Goal: Navigation & Orientation: Understand site structure

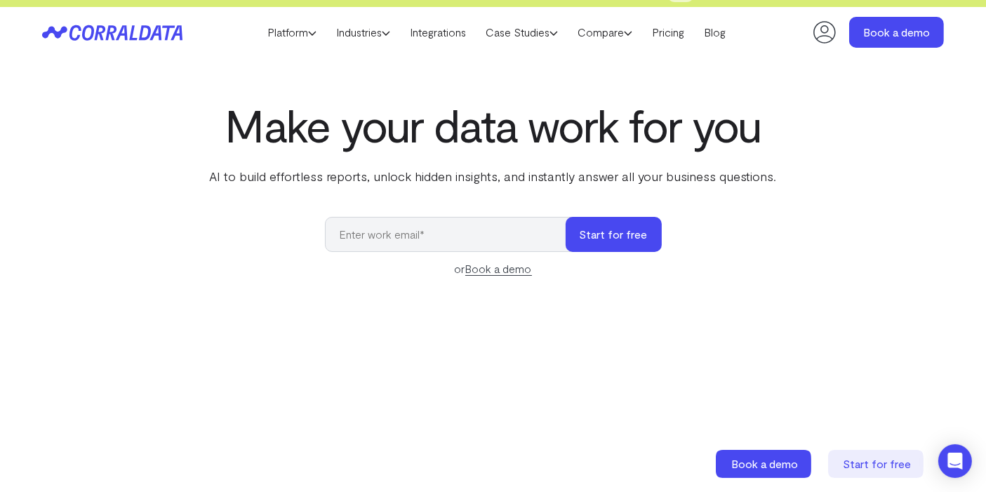
click at [358, 31] on link "Industries" at bounding box center [363, 32] width 74 height 21
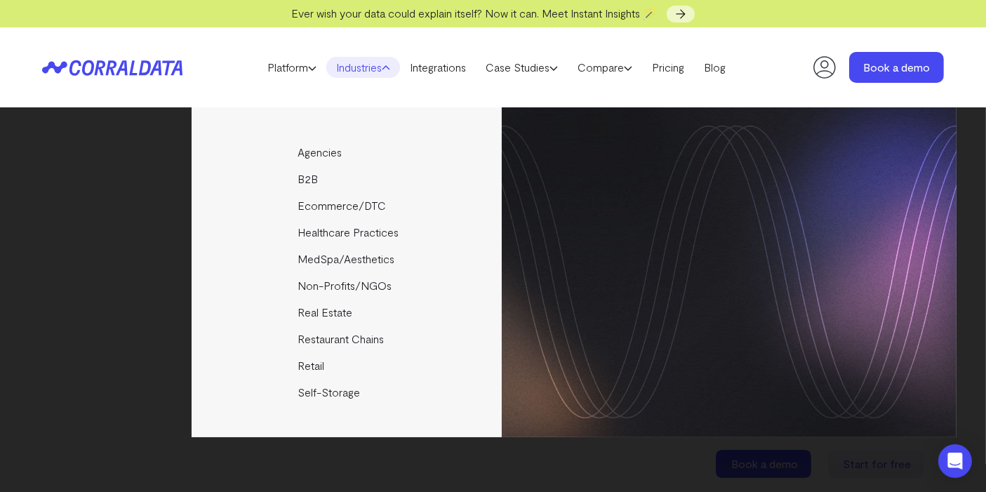
click at [352, 74] on link "Industries" at bounding box center [363, 67] width 74 height 21
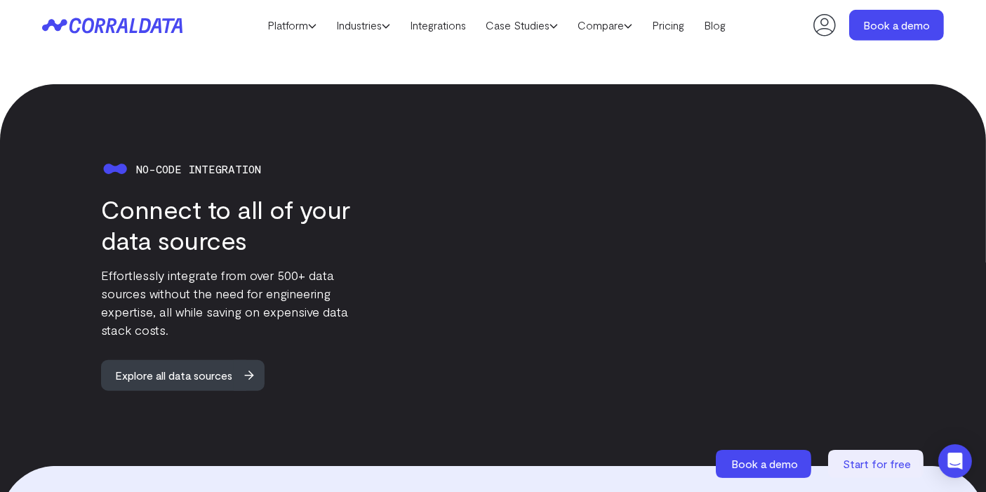
scroll to position [1279, 0]
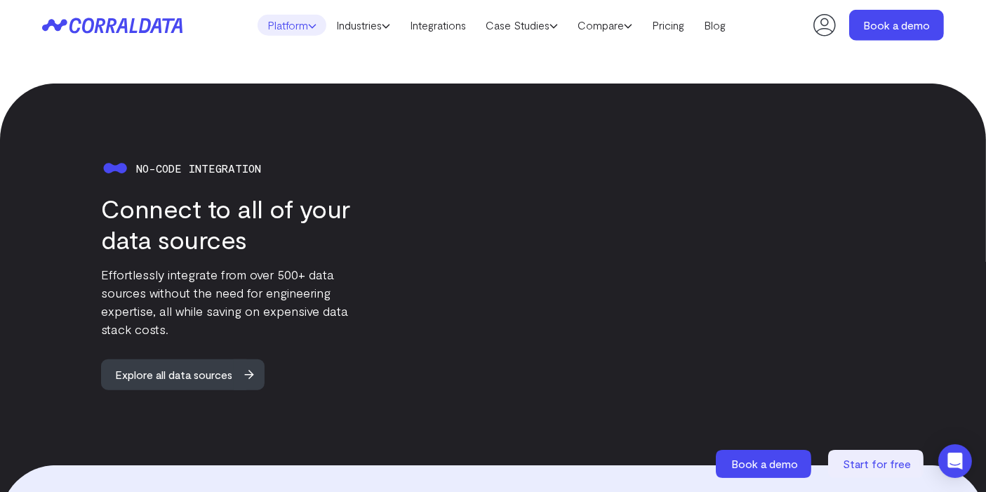
click at [307, 29] on link "Platform" at bounding box center [292, 25] width 69 height 21
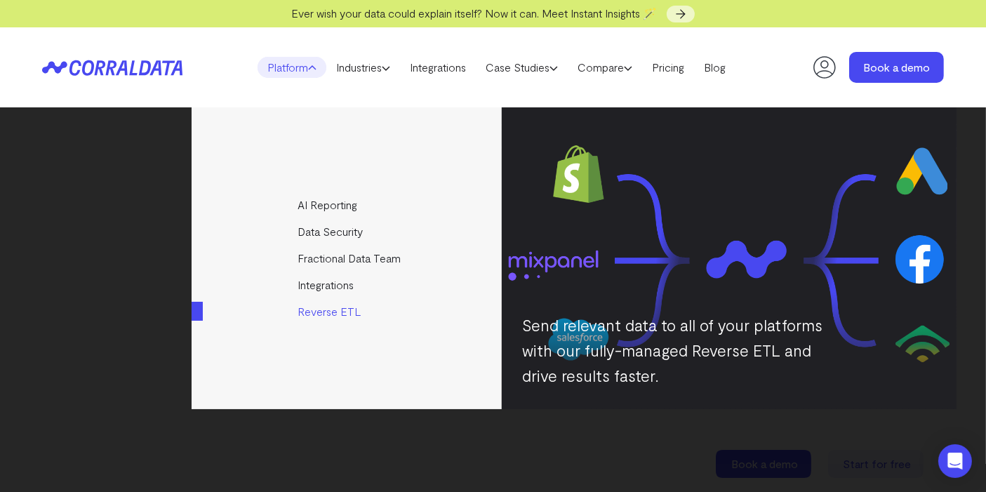
click at [635, 169] on img at bounding box center [729, 258] width 455 height 302
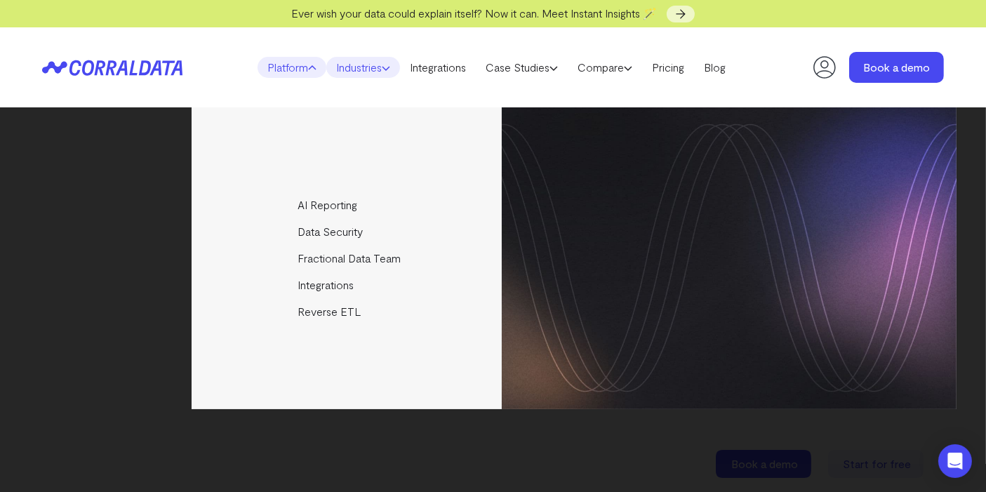
click at [359, 65] on link "Industries" at bounding box center [363, 67] width 74 height 21
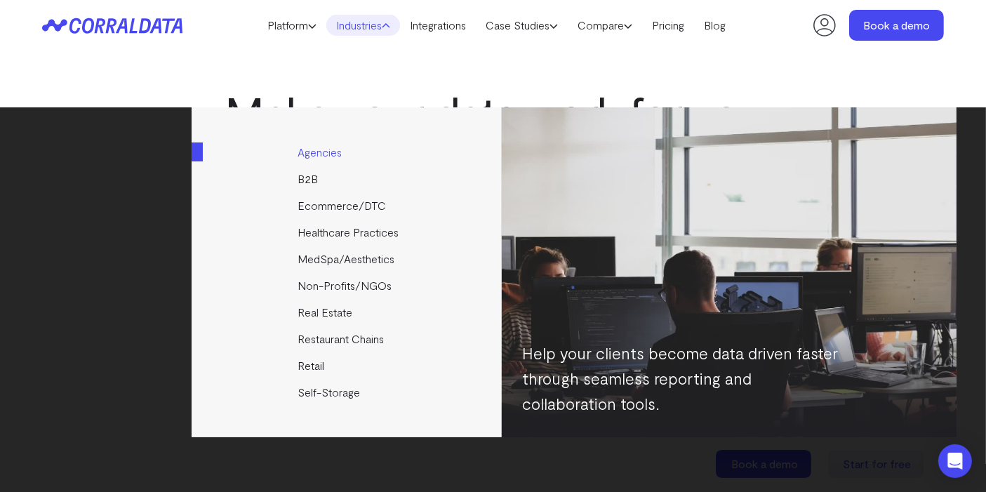
scroll to position [15, 0]
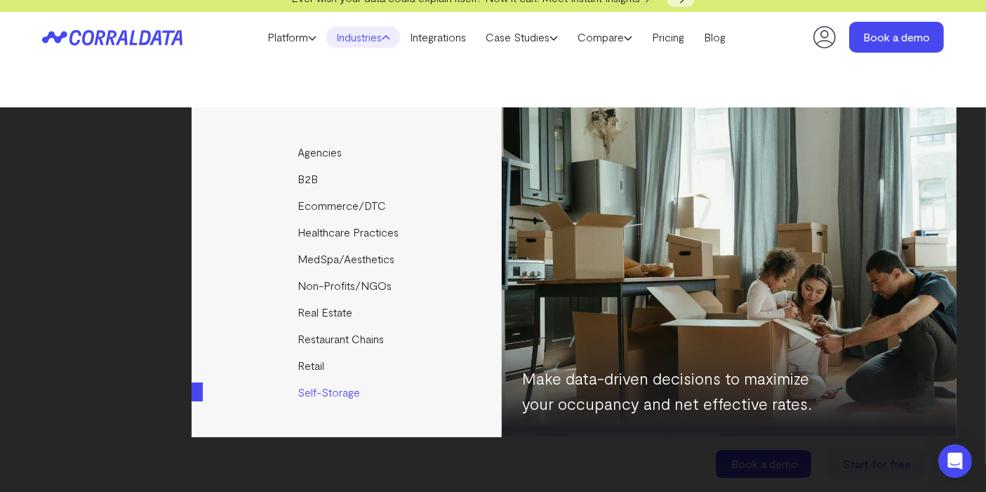
click at [716, 291] on img at bounding box center [729, 272] width 455 height 330
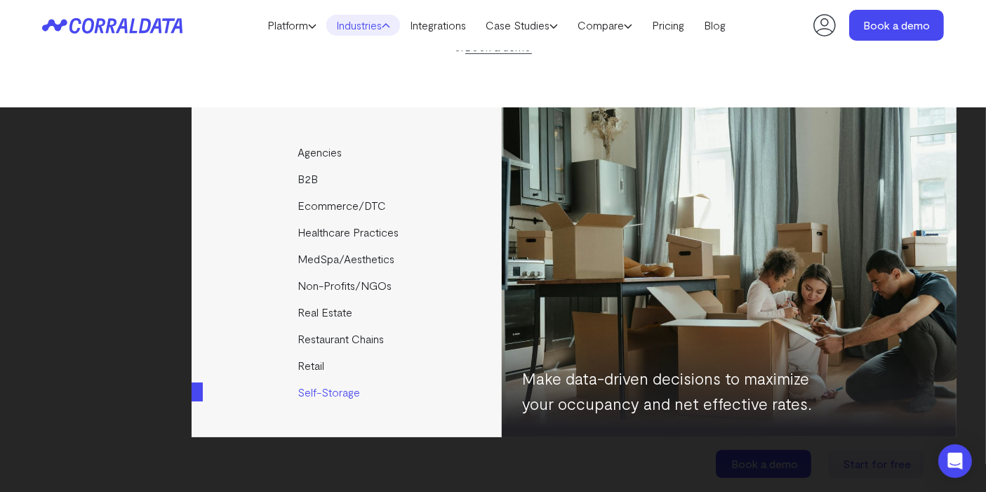
scroll to position [243, 0]
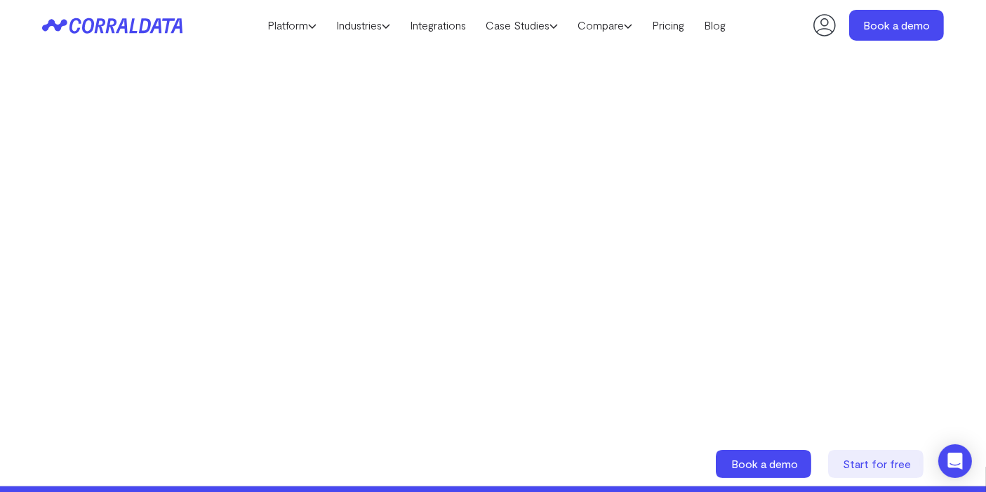
scroll to position [0, 0]
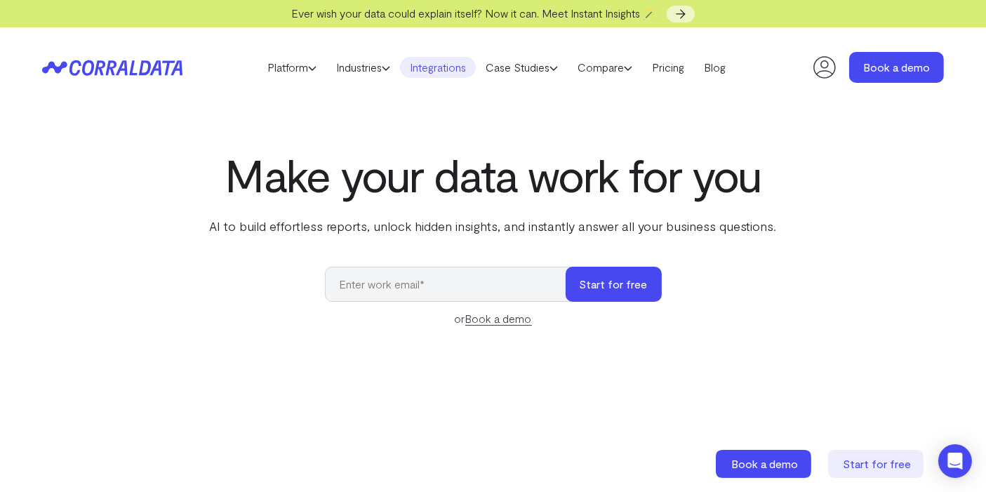
click at [433, 71] on link "Integrations" at bounding box center [438, 67] width 76 height 21
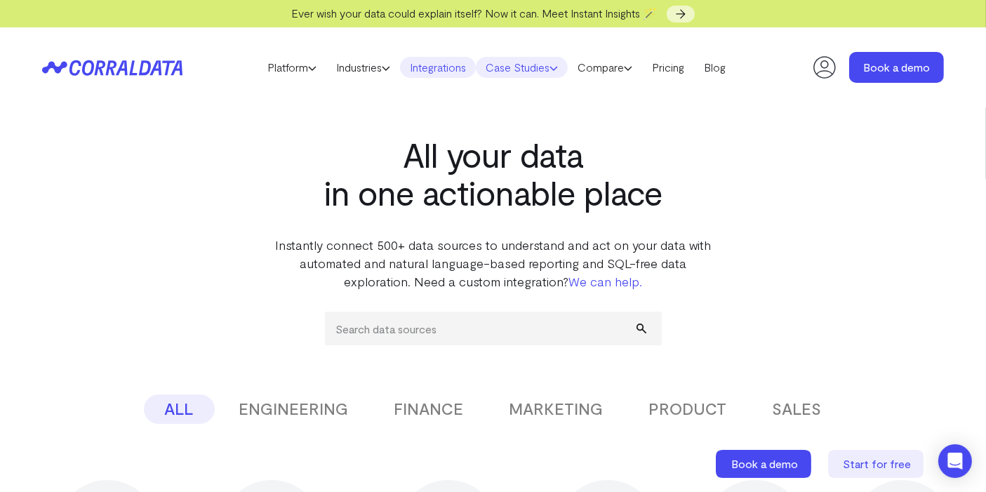
click at [518, 67] on link "Case Studies" at bounding box center [522, 67] width 92 height 21
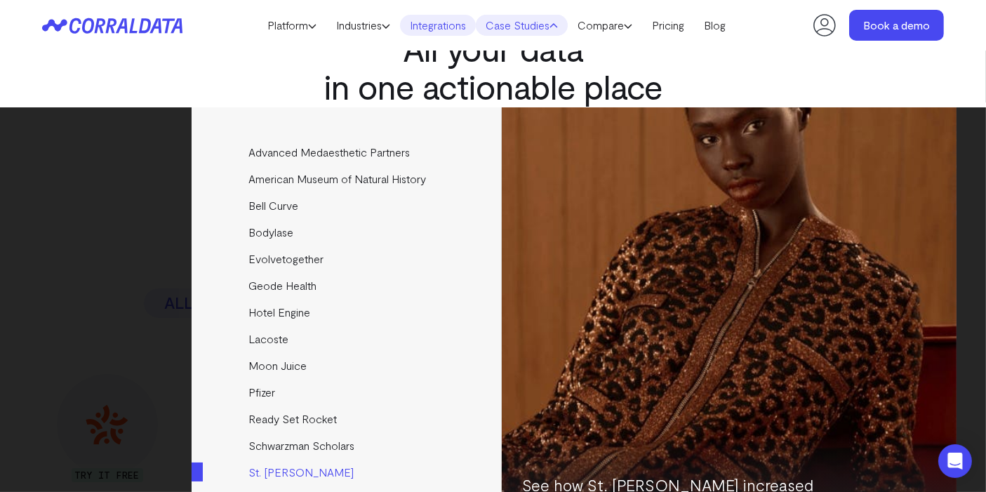
scroll to position [76, 0]
